Goal: Check status

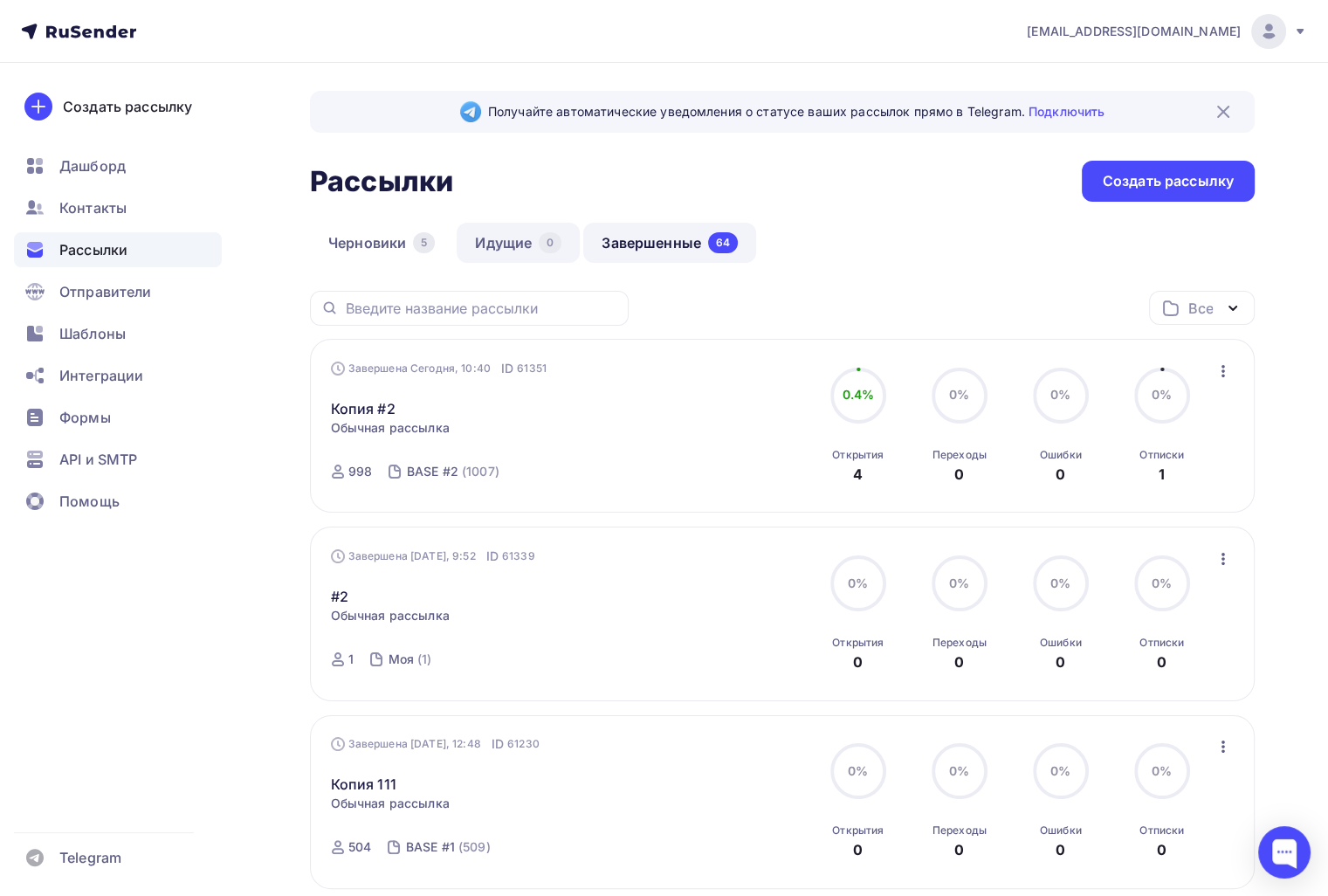
click at [500, 243] on link "Идущие 0" at bounding box center [518, 243] width 123 height 40
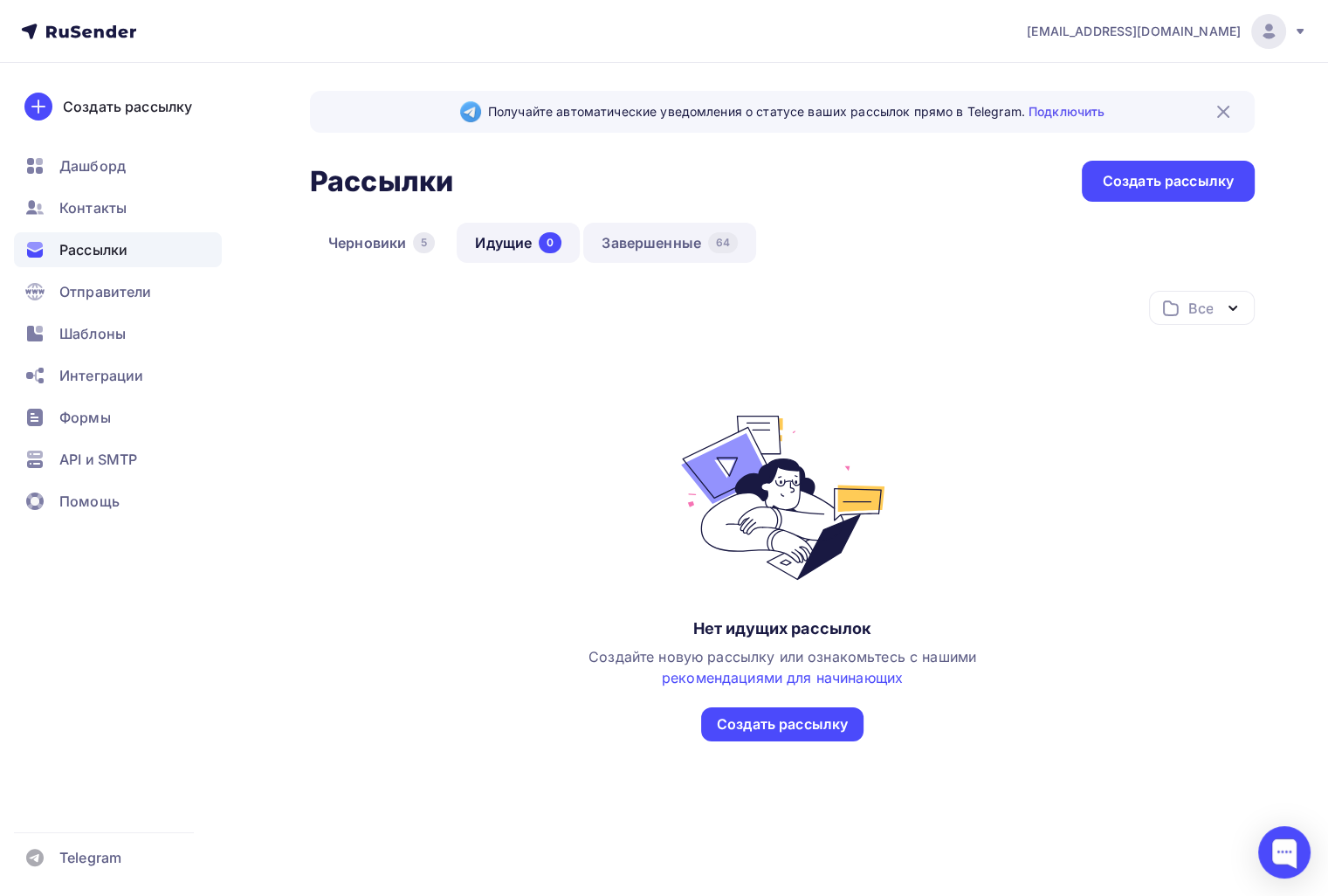
click at [635, 235] on link "Завершенные 64" at bounding box center [670, 243] width 173 height 40
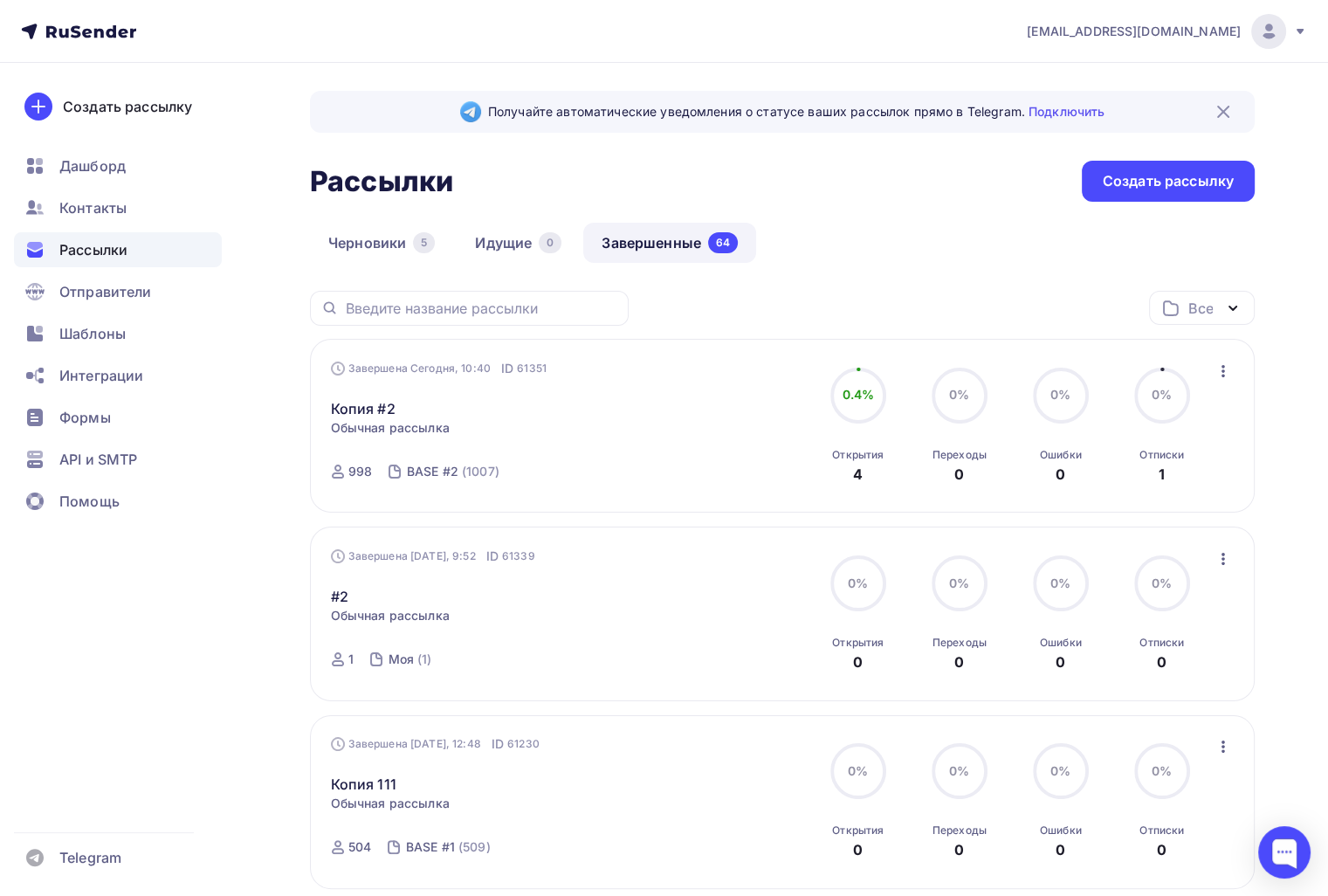
click at [791, 278] on div "Черновики 5 Идущие 0 Завершенные 64" at bounding box center [782, 257] width 945 height 68
